Goal: Transaction & Acquisition: Purchase product/service

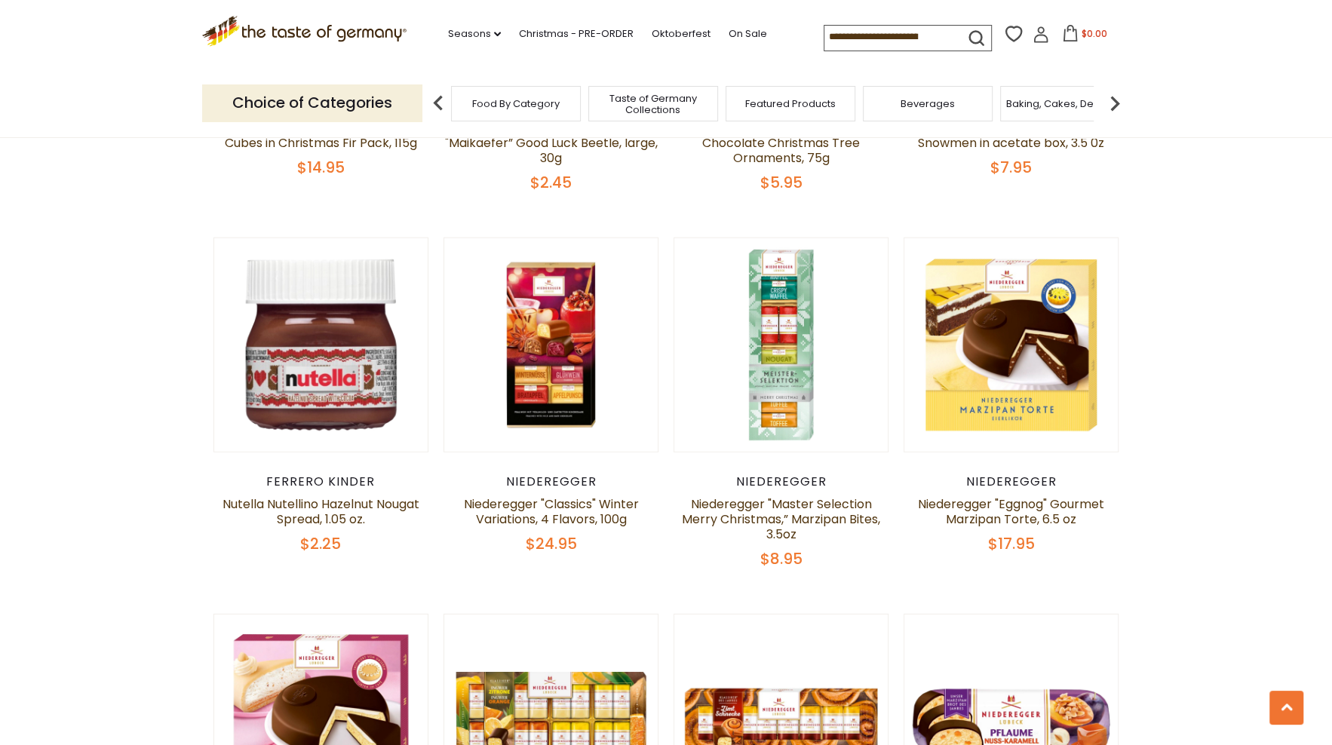
scroll to position [3026, 0]
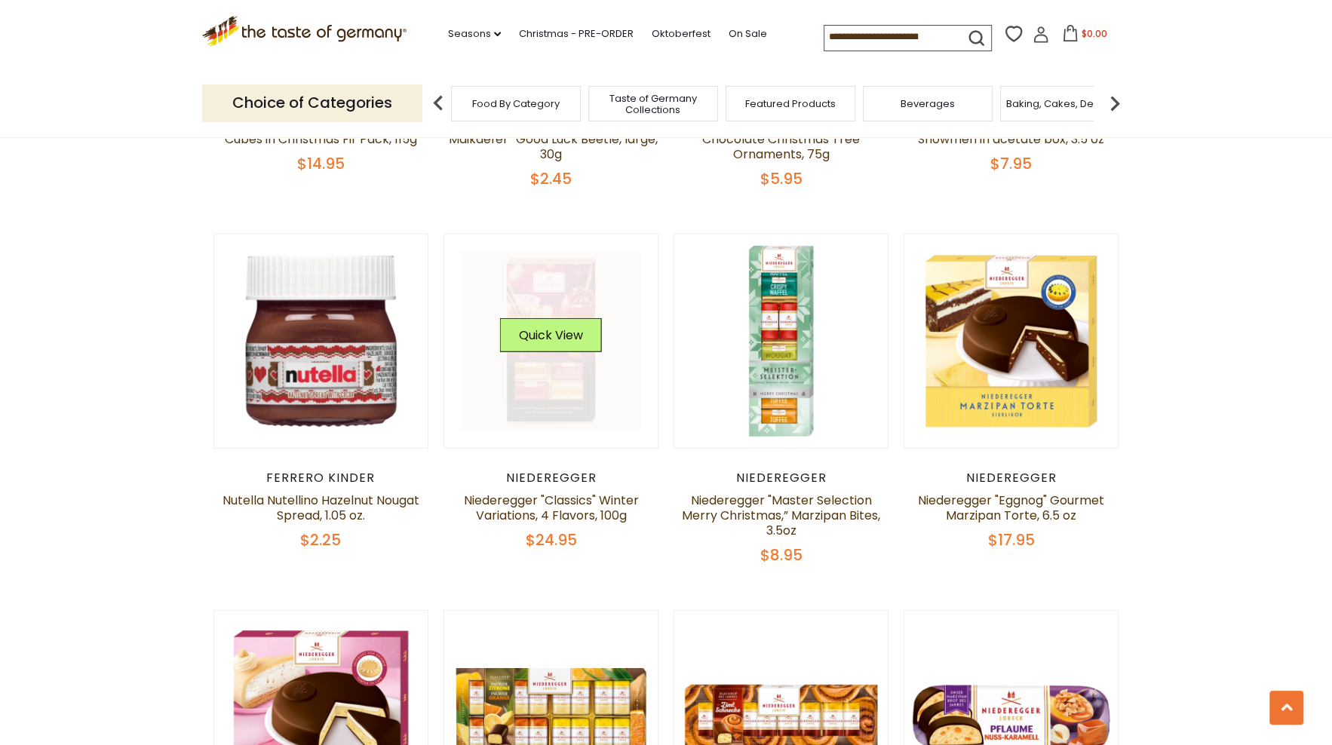
click at [566, 339] on link at bounding box center [551, 341] width 179 height 179
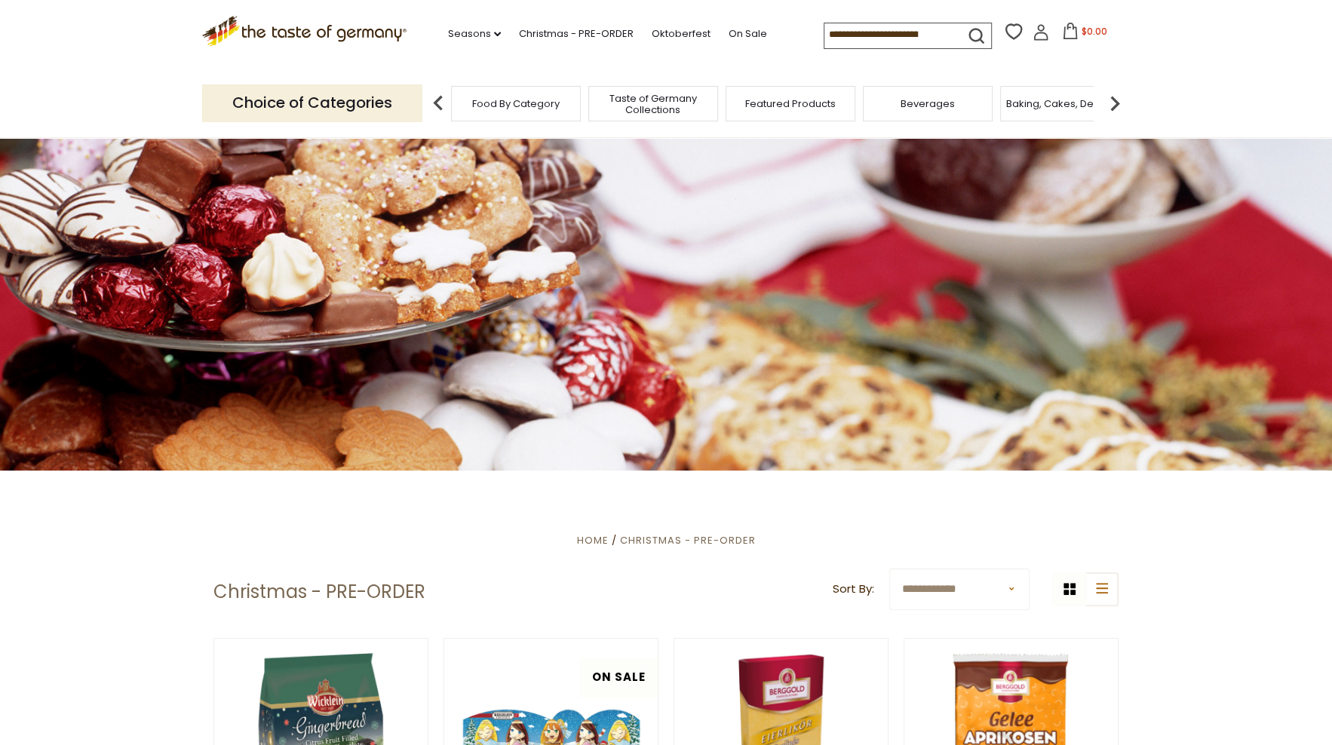
click at [882, 32] on input at bounding box center [887, 33] width 127 height 21
